Goal: Check status: Check status

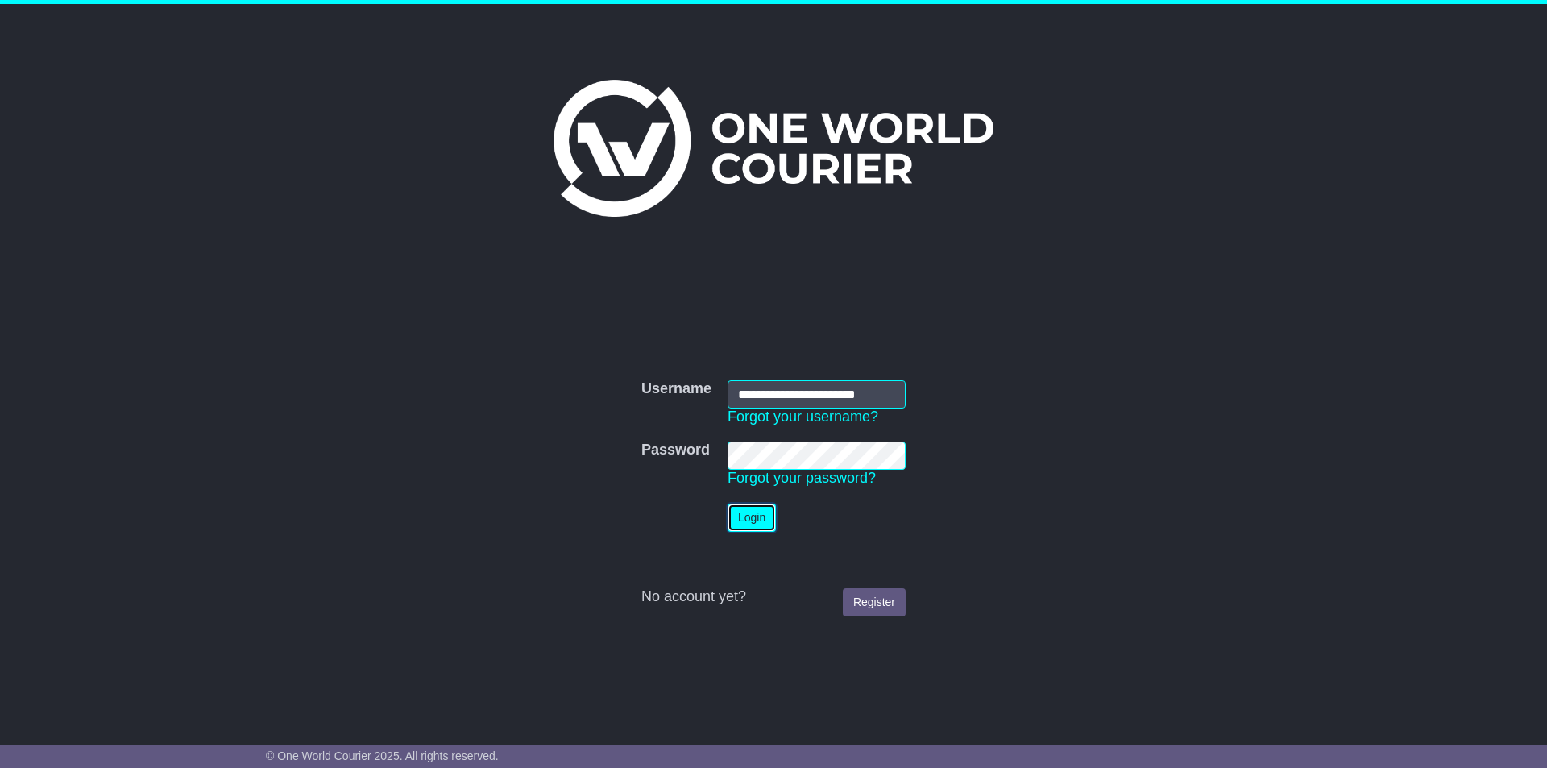
click at [765, 521] on button "Login" at bounding box center [752, 518] width 48 height 28
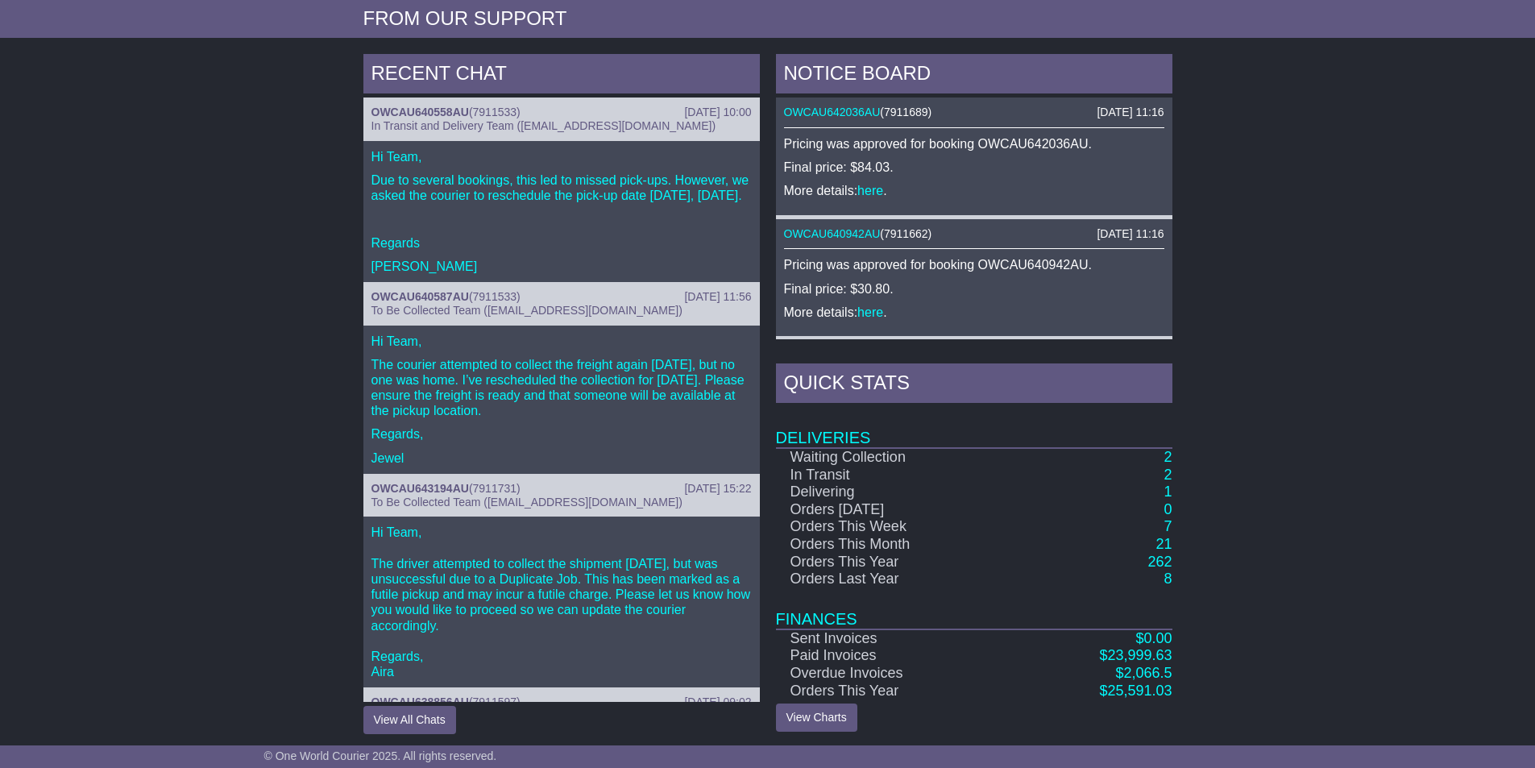
scroll to position [642, 0]
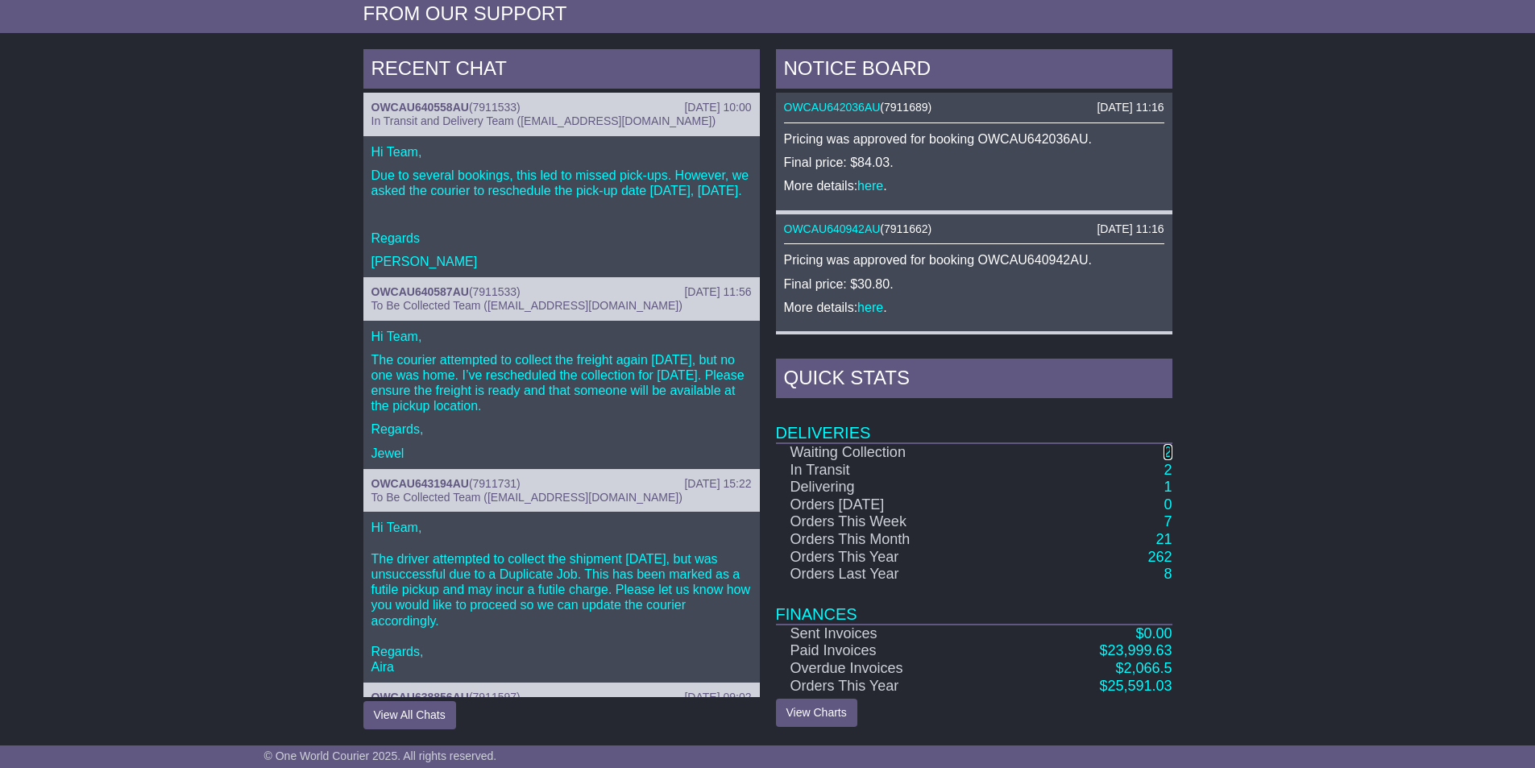
click at [1167, 454] on link "2" at bounding box center [1167, 452] width 8 height 16
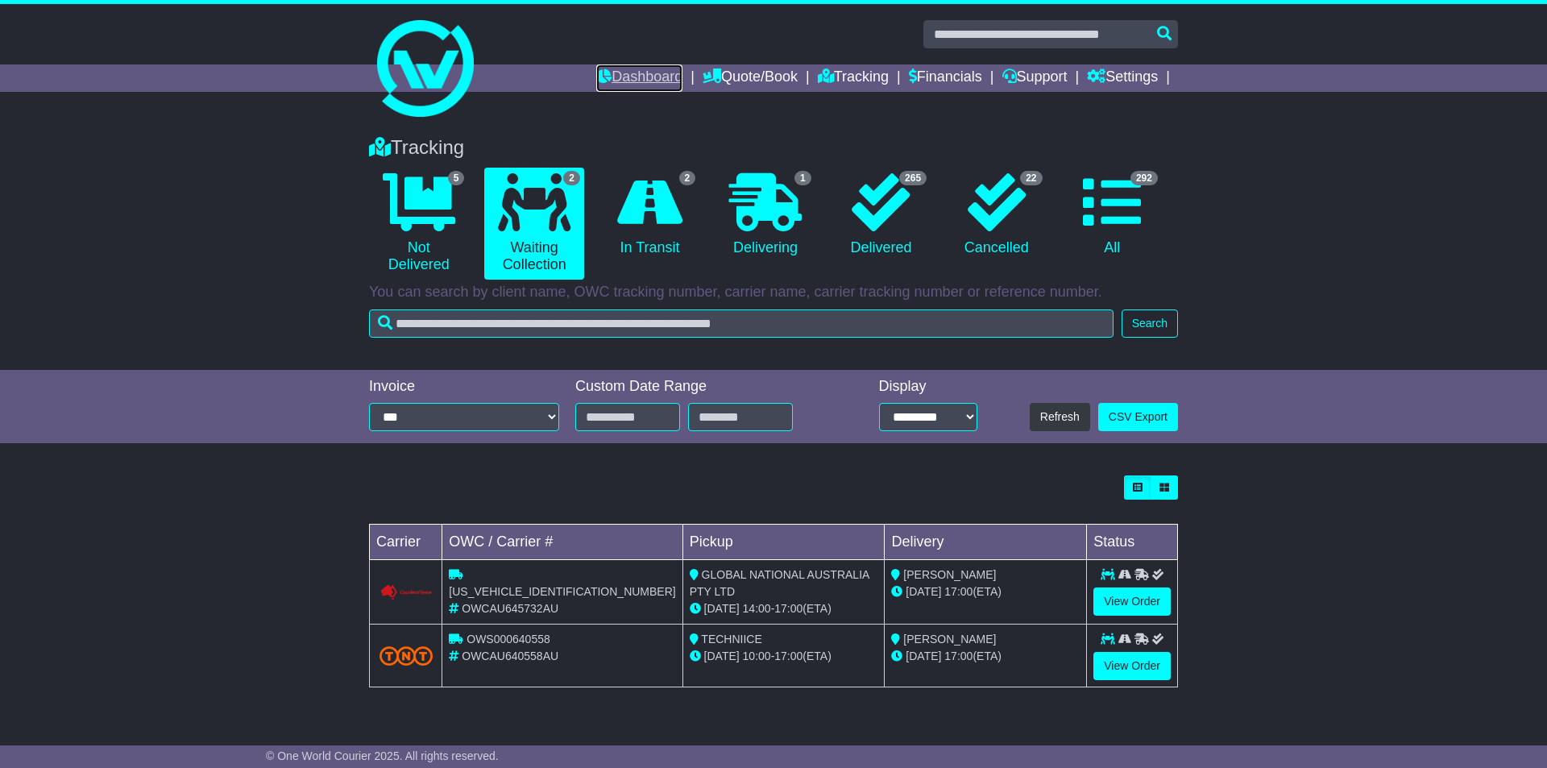
click at [637, 73] on link "Dashboard" at bounding box center [639, 77] width 86 height 27
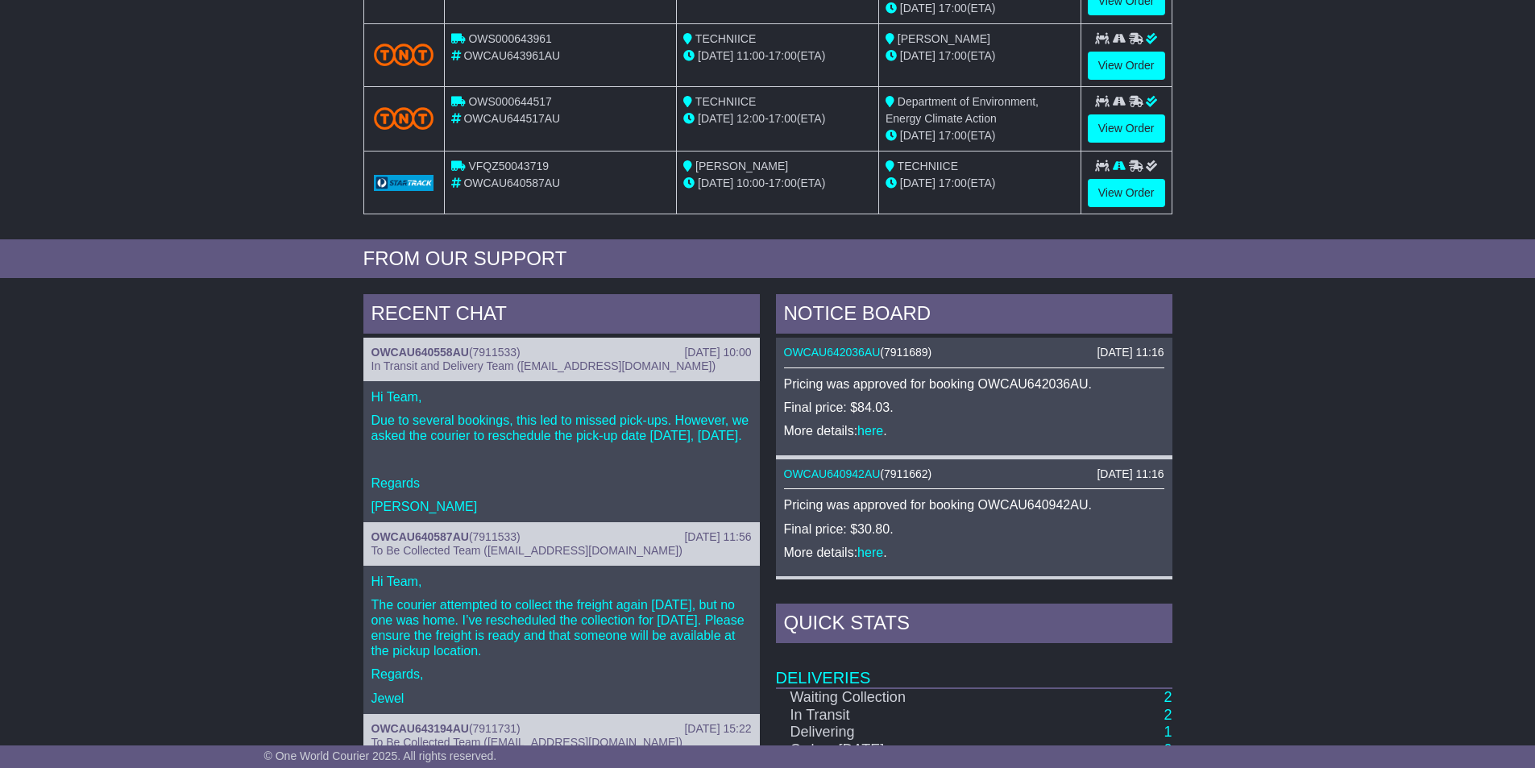
scroll to position [642, 0]
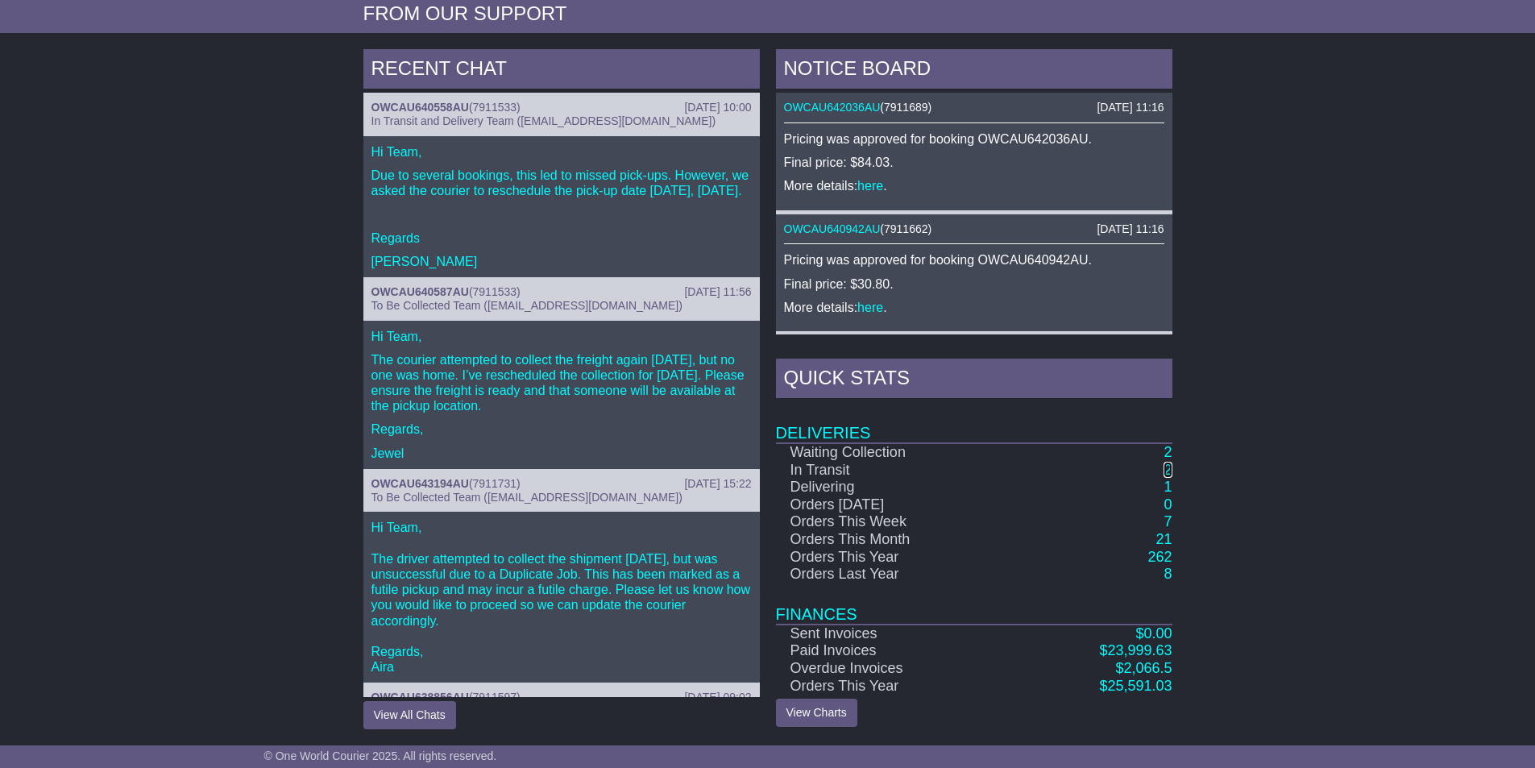
click at [1170, 467] on link "2" at bounding box center [1167, 470] width 8 height 16
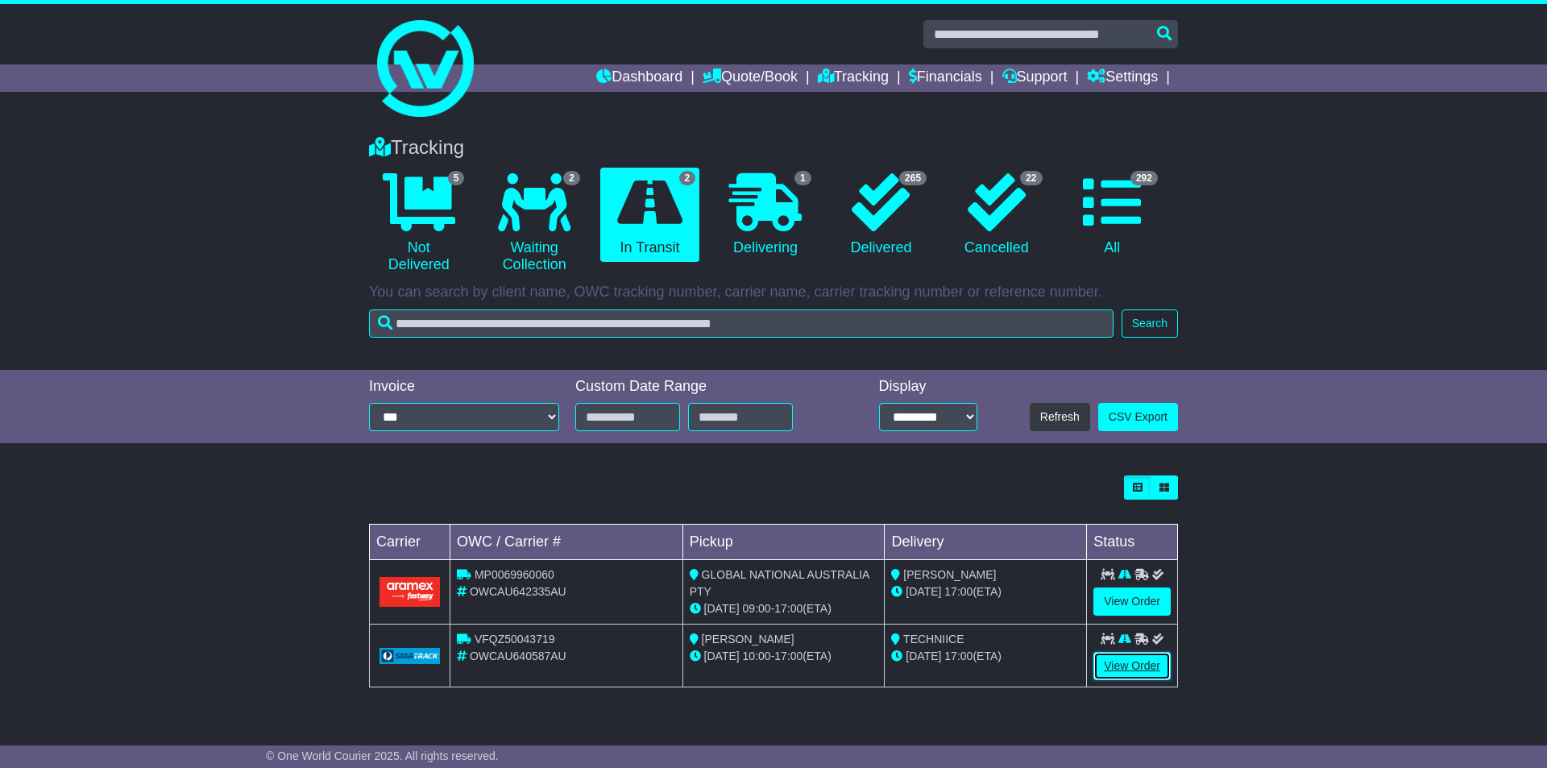
click at [1150, 663] on link "View Order" at bounding box center [1131, 666] width 77 height 28
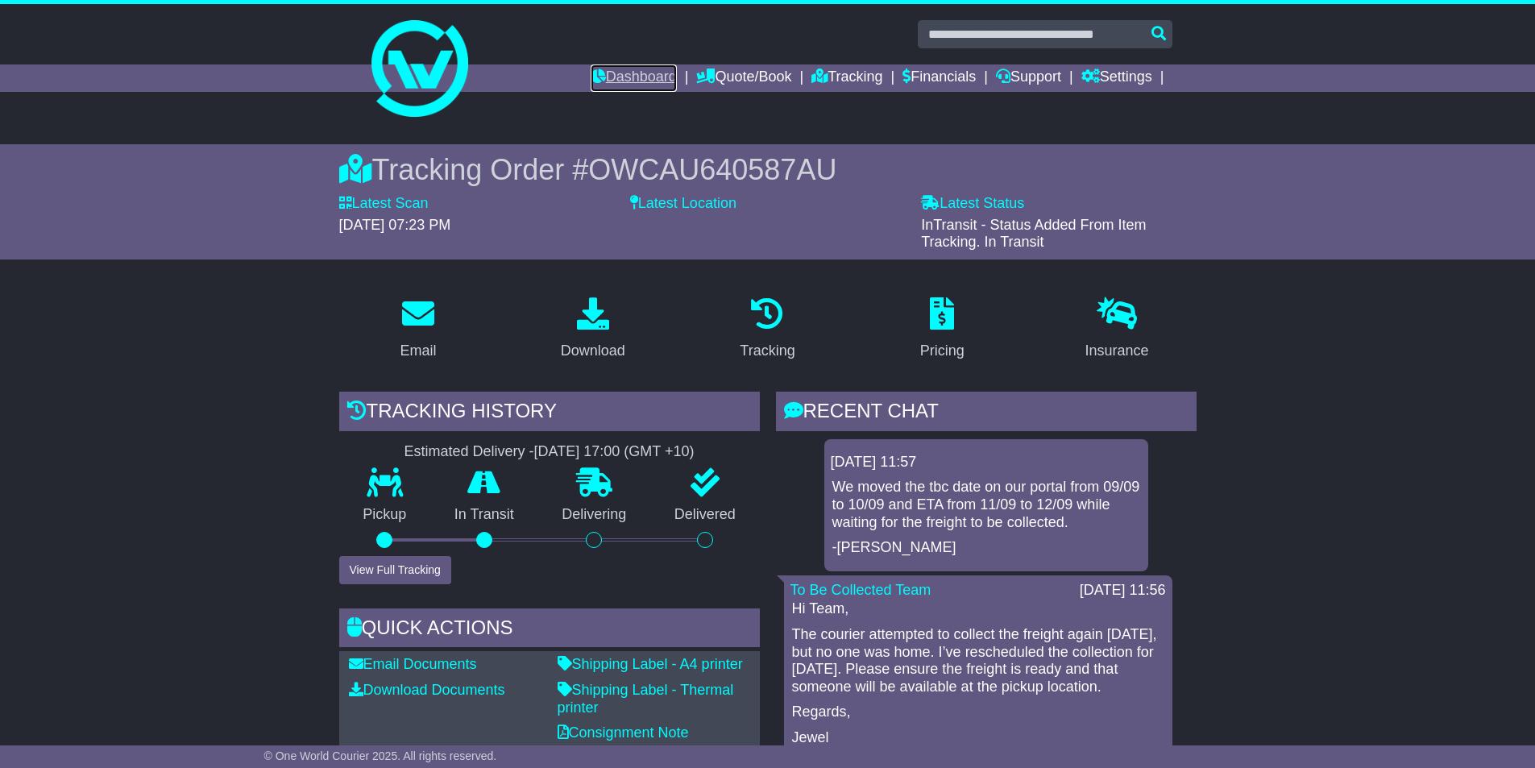
click at [629, 68] on link "Dashboard" at bounding box center [634, 77] width 86 height 27
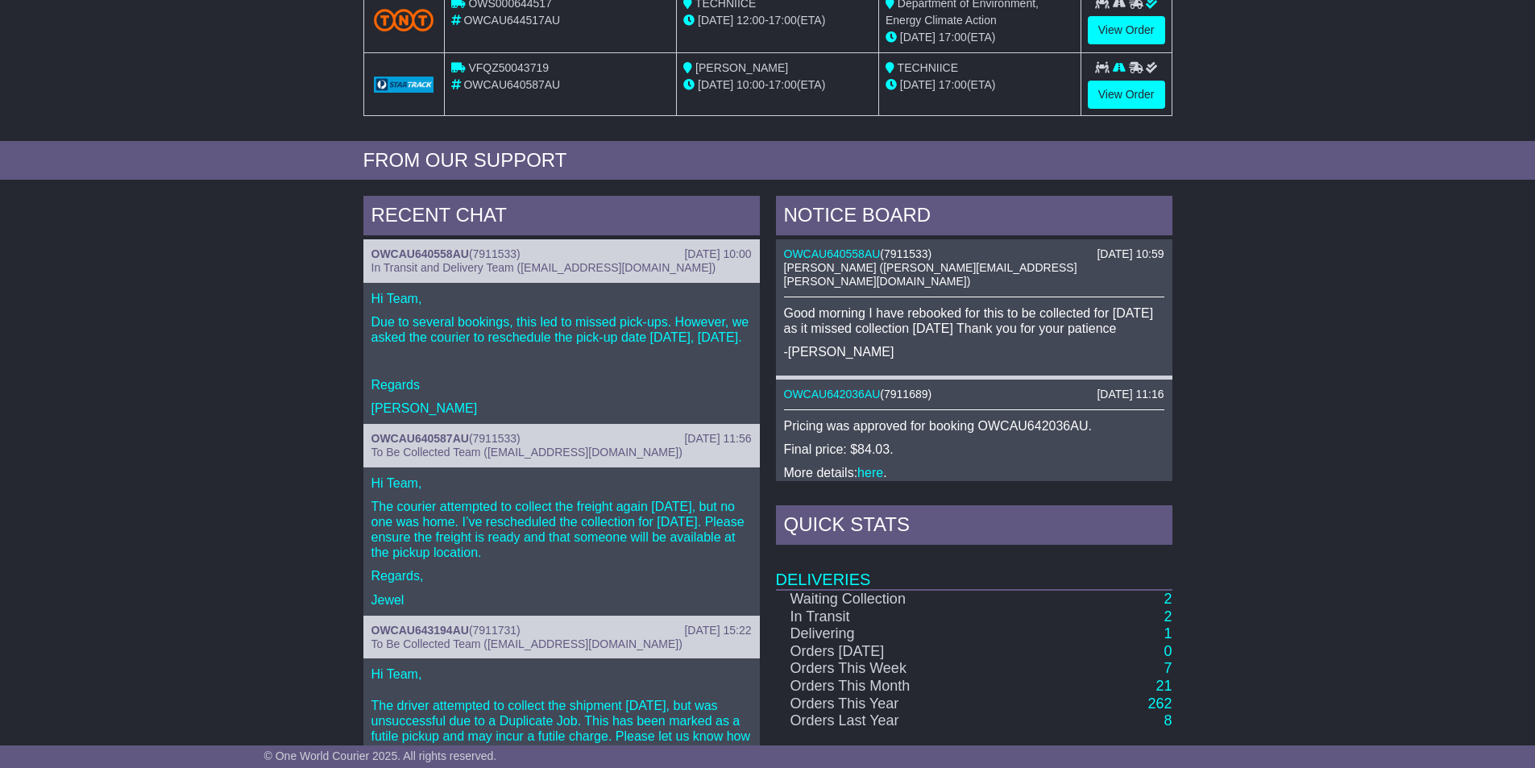
scroll to position [642, 0]
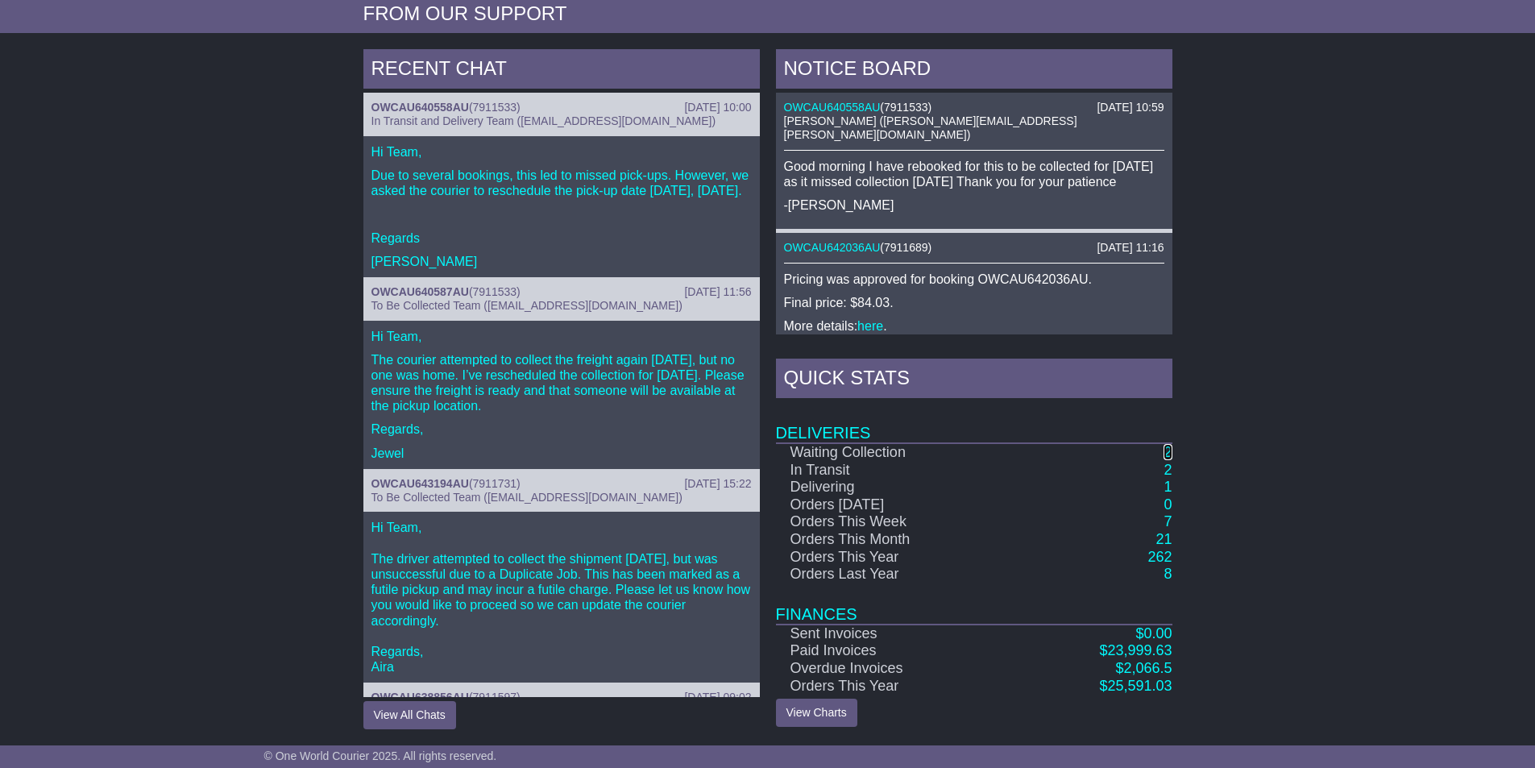
click at [1168, 454] on link "2" at bounding box center [1167, 452] width 8 height 16
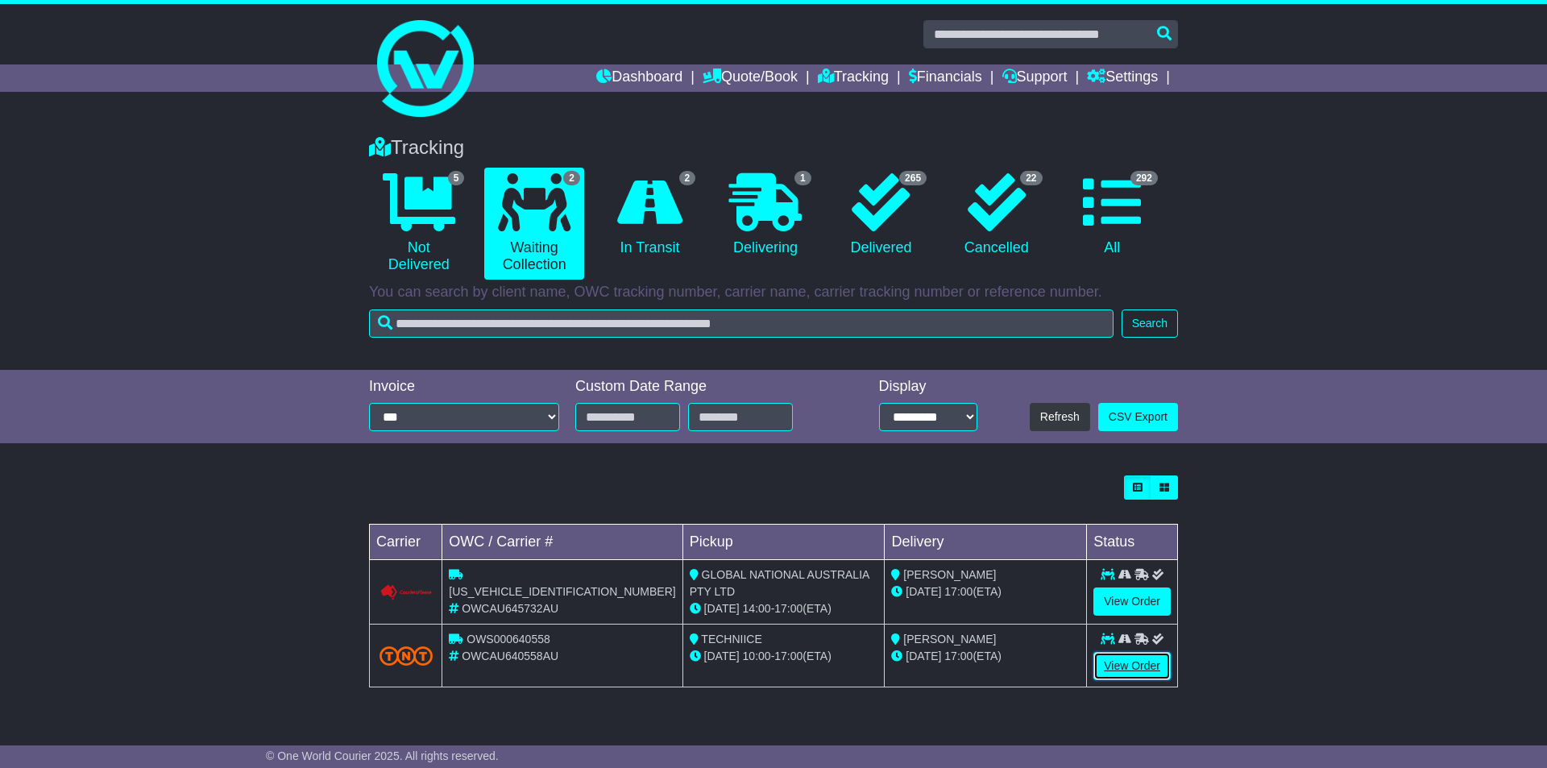
click at [1127, 655] on link "View Order" at bounding box center [1131, 666] width 77 height 28
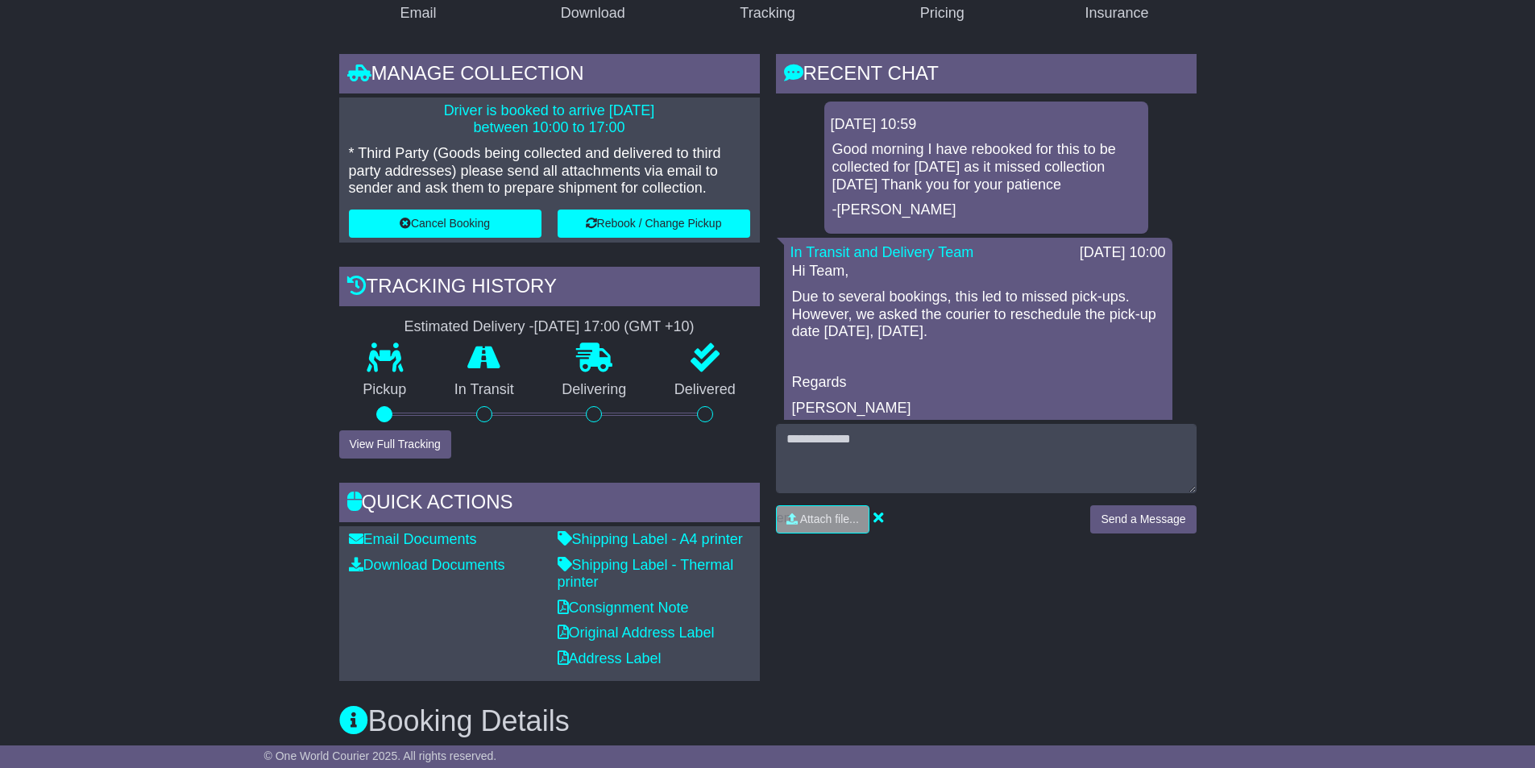
scroll to position [322, 0]
